Goal: Information Seeking & Learning: Learn about a topic

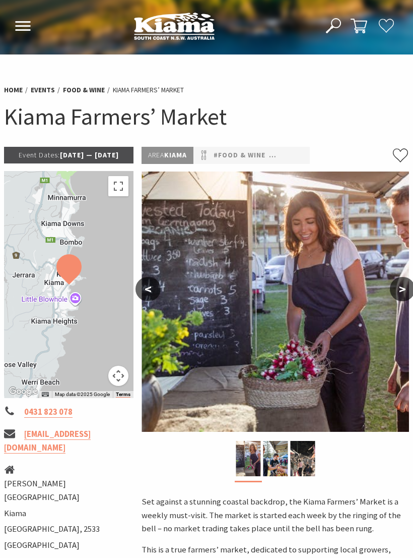
click at [237, 155] on link "#Food & Wine" at bounding box center [240, 155] width 52 height 12
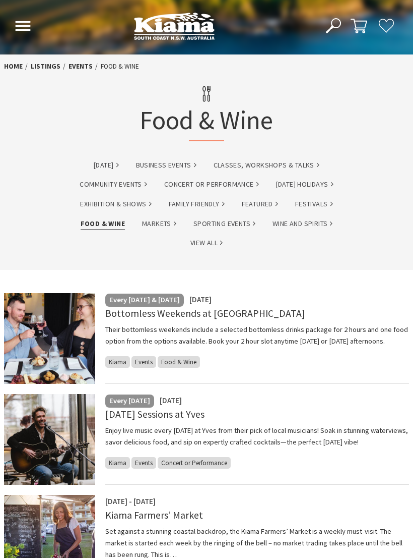
click at [160, 224] on link "Markets" at bounding box center [159, 224] width 34 height 12
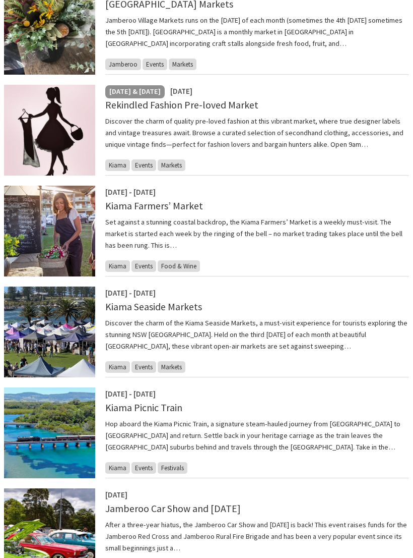
scroll to position [309, 0]
click at [159, 202] on link "Kiama Farmers’ Market" at bounding box center [154, 206] width 98 height 12
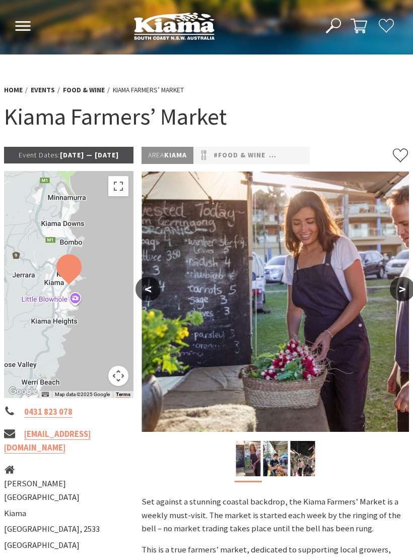
click at [405, 286] on button ">" at bounding box center [402, 289] width 25 height 24
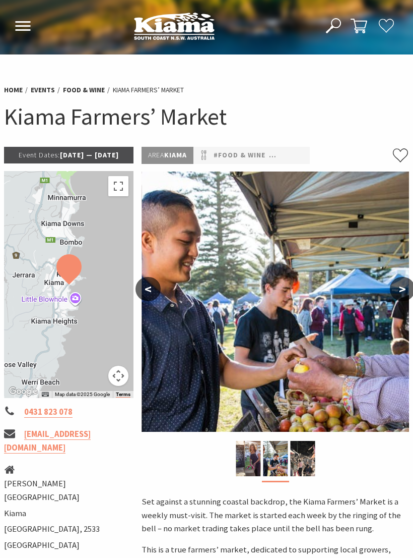
click at [401, 288] on button ">" at bounding box center [402, 289] width 25 height 24
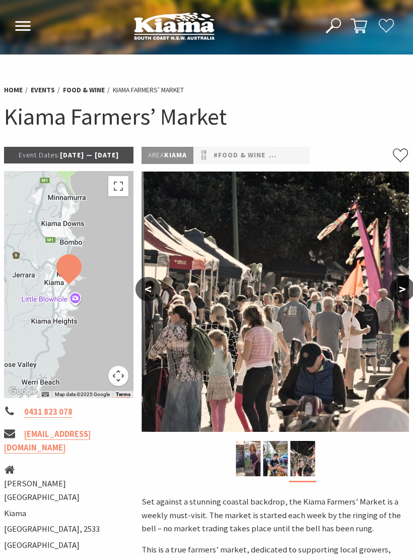
click at [400, 286] on button ">" at bounding box center [402, 289] width 25 height 24
click at [404, 286] on button ">" at bounding box center [402, 289] width 25 height 24
click at [406, 289] on button ">" at bounding box center [402, 289] width 25 height 24
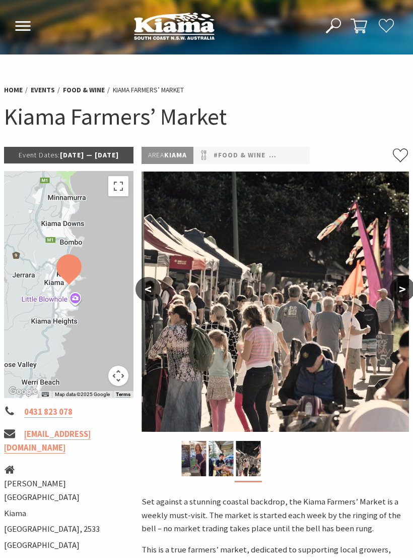
click at [266, 158] on link "#Food & Wine" at bounding box center [240, 155] width 52 height 12
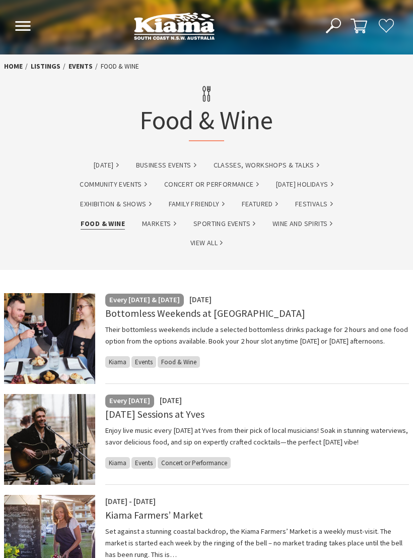
click at [159, 221] on link "Markets" at bounding box center [159, 224] width 34 height 12
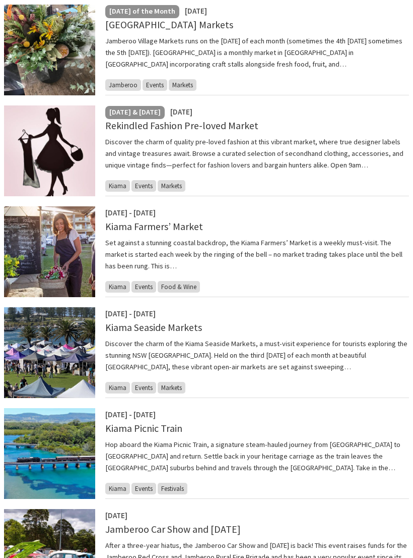
scroll to position [288, 0]
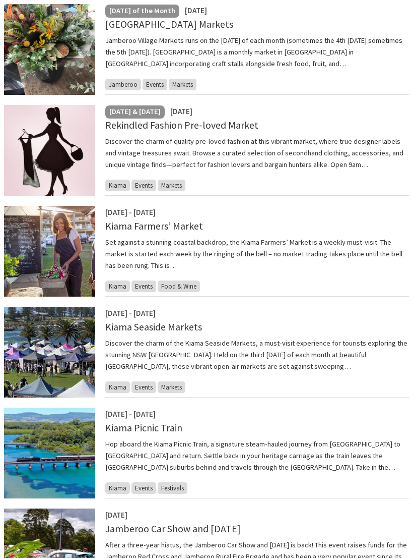
click at [72, 257] on img at bounding box center [49, 251] width 91 height 91
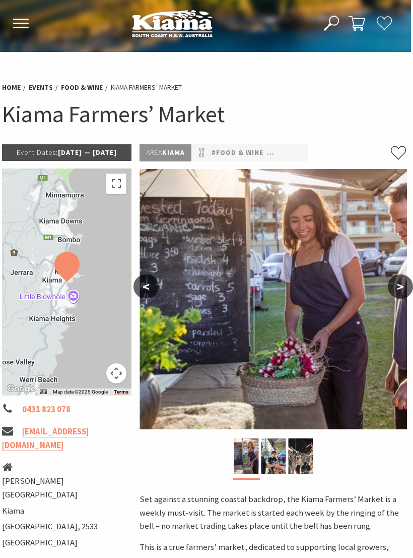
scroll to position [0, 2]
